Goal: Find specific page/section: Find specific page/section

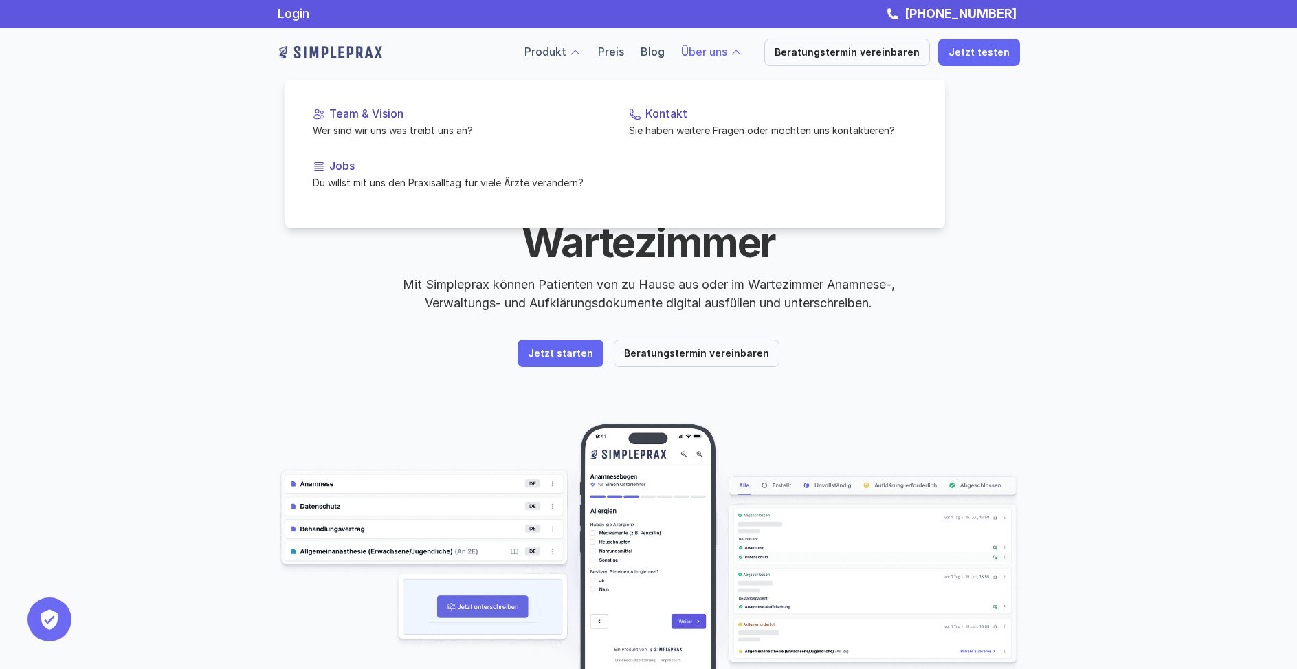
click at [727, 51] on link "Über uns" at bounding box center [704, 52] width 46 height 14
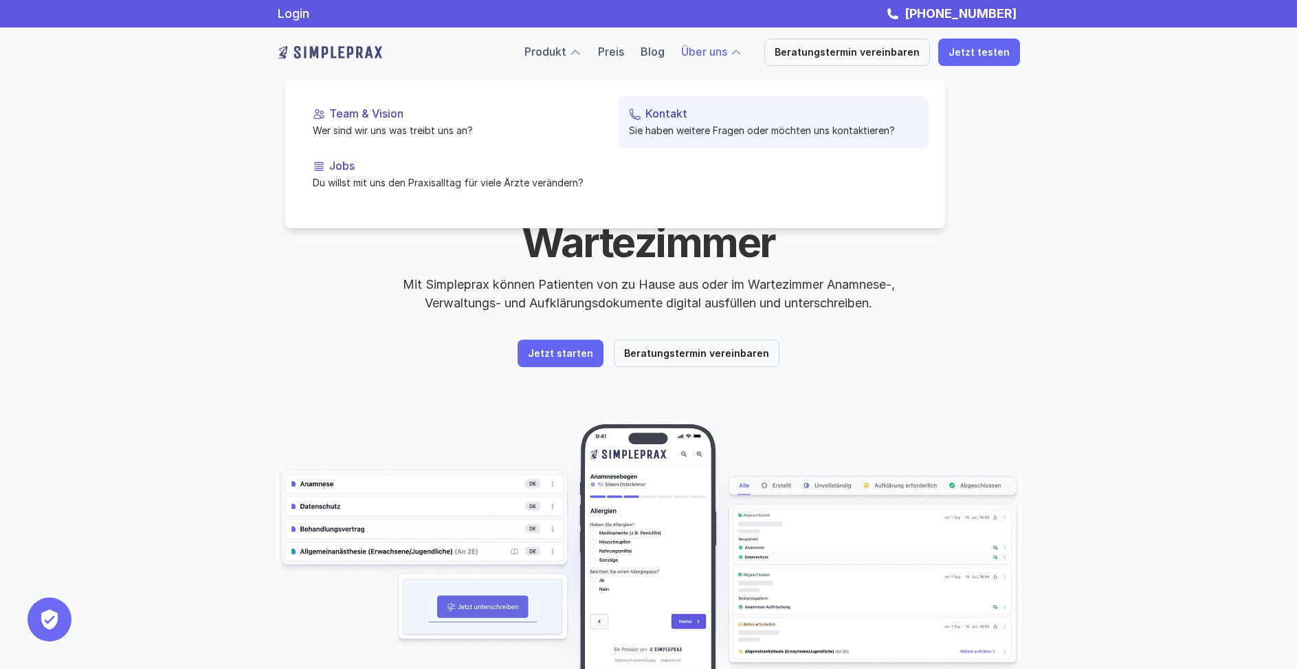
drag, startPoint x: 746, startPoint y: 96, endPoint x: 731, endPoint y: 102, distance: 16.0
click at [745, 96] on link "Kontakt Sie haben weitere Fragen oder möchten uns kontaktieren?" at bounding box center [773, 122] width 311 height 52
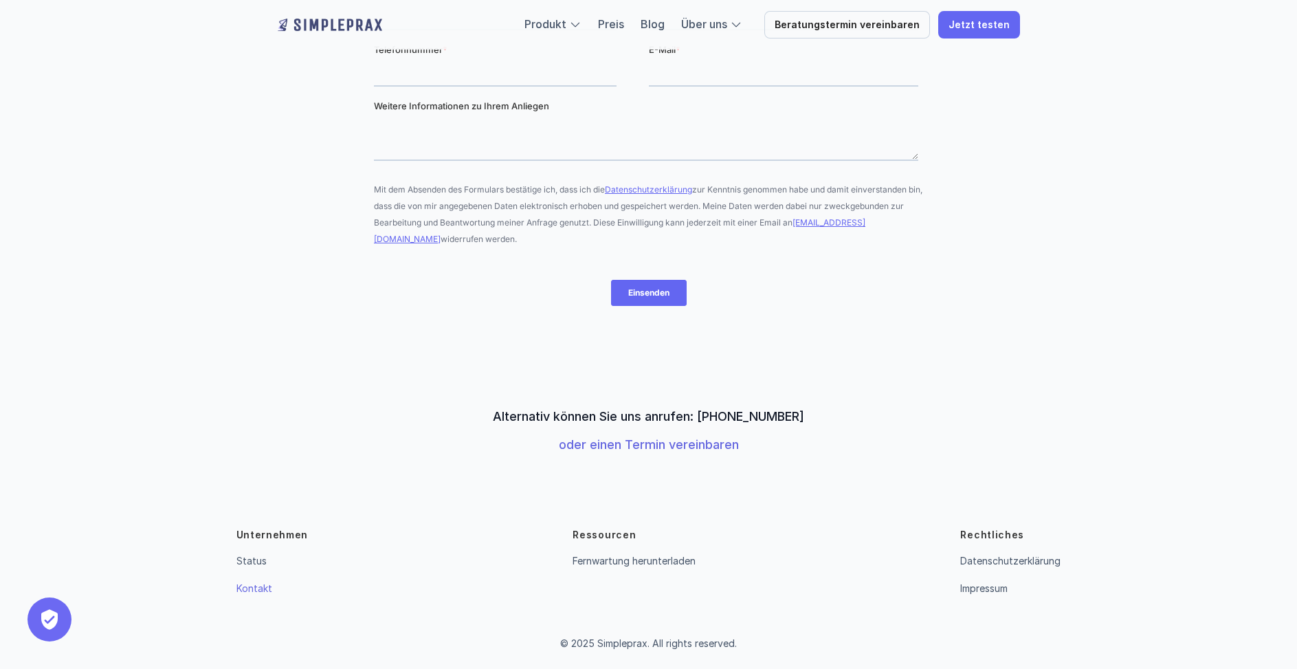
scroll to position [315, 0]
click at [999, 587] on link "Impressum" at bounding box center [983, 589] width 47 height 12
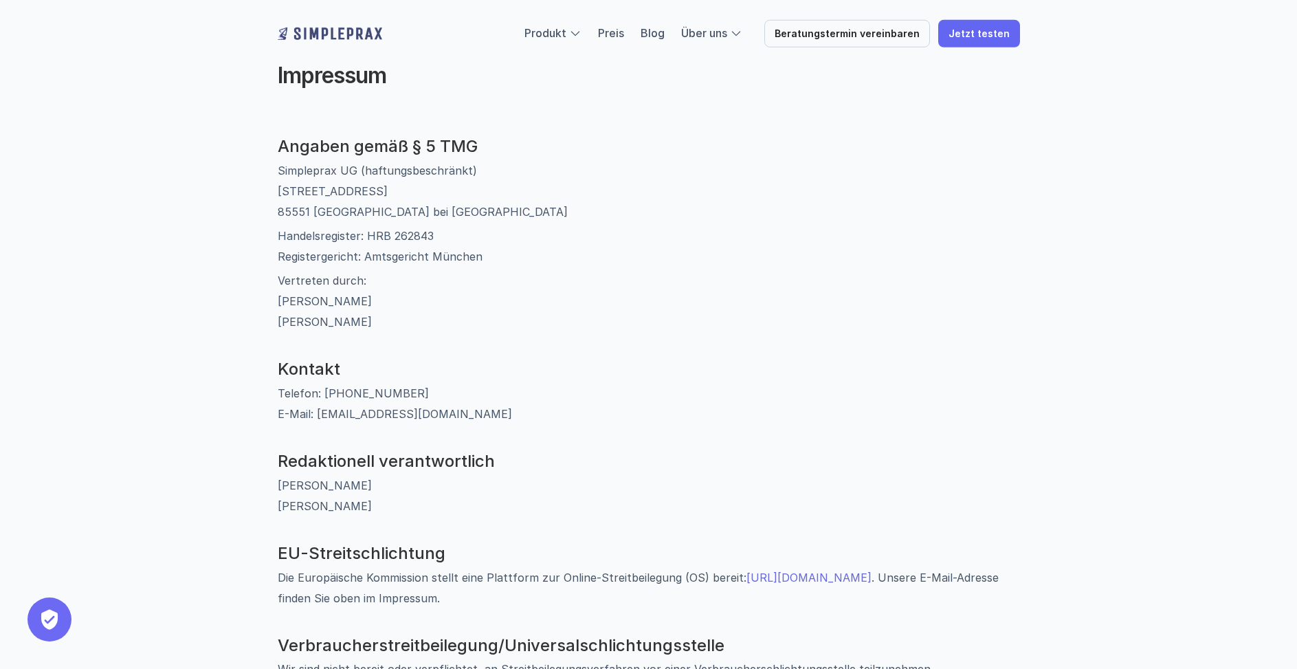
scroll to position [63, 0]
